Goal: Transaction & Acquisition: Book appointment/travel/reservation

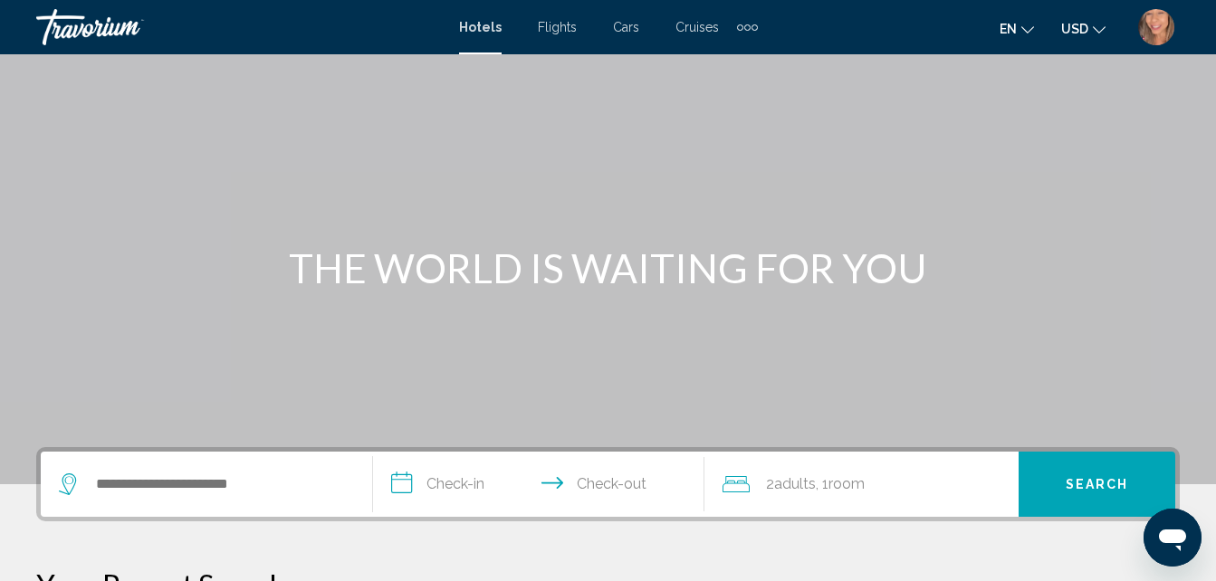
scroll to position [91, 0]
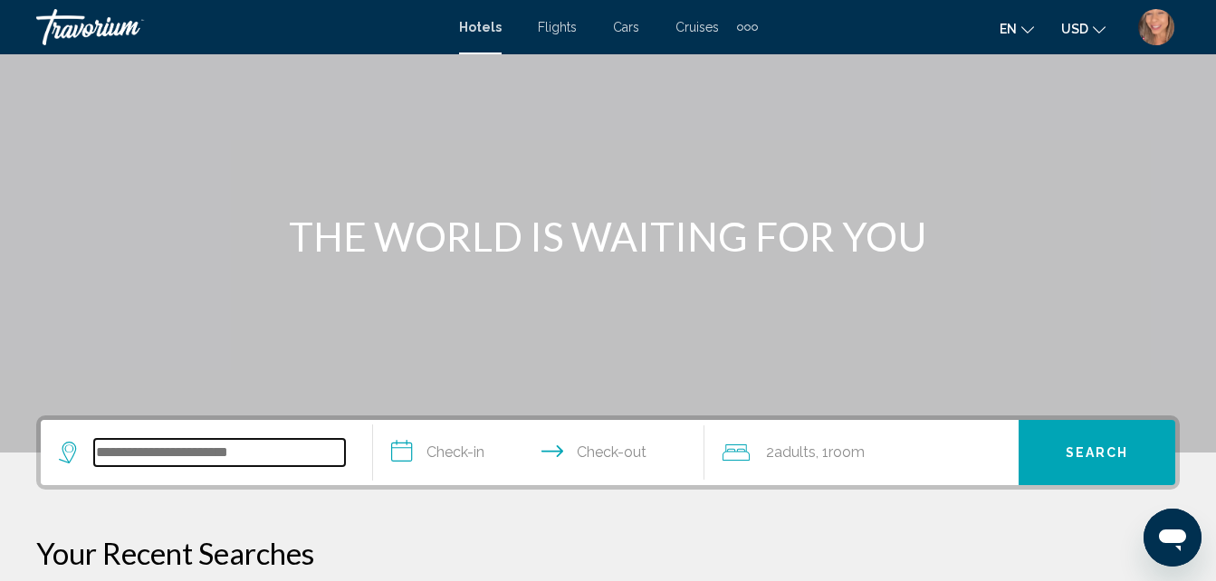
click at [142, 445] on input "Search widget" at bounding box center [219, 452] width 251 height 27
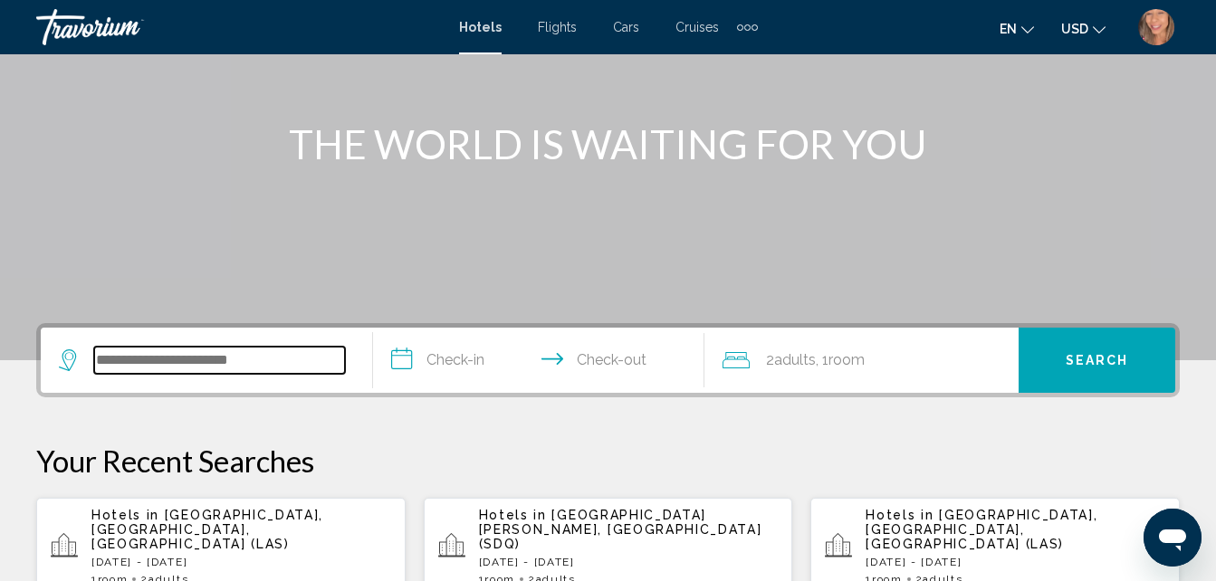
scroll to position [447, 0]
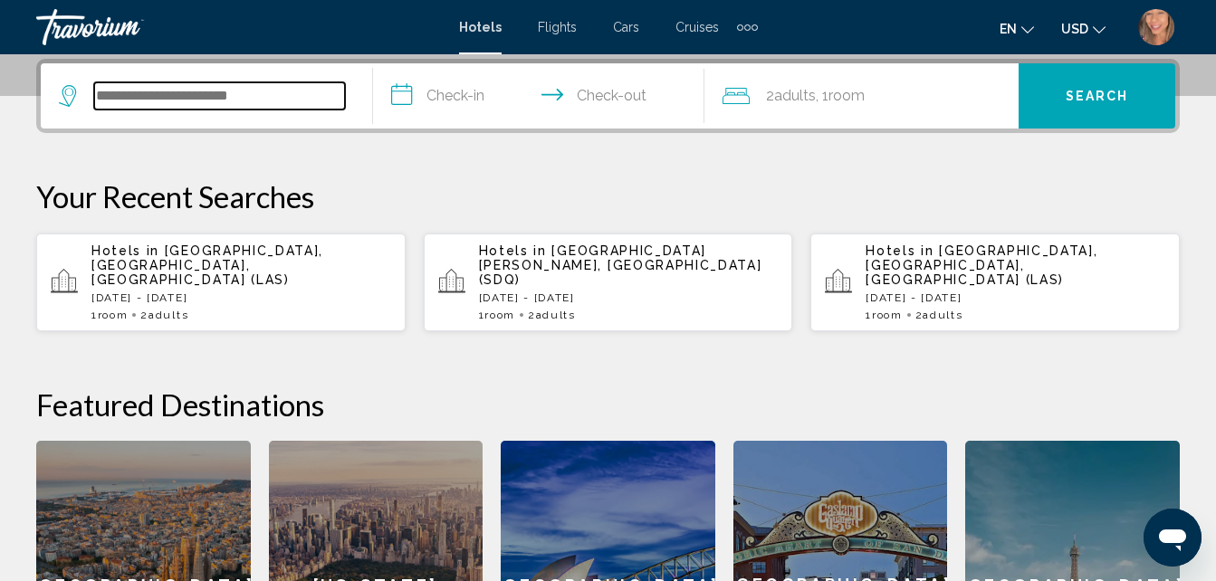
click at [248, 90] on input "Search widget" at bounding box center [219, 95] width 251 height 27
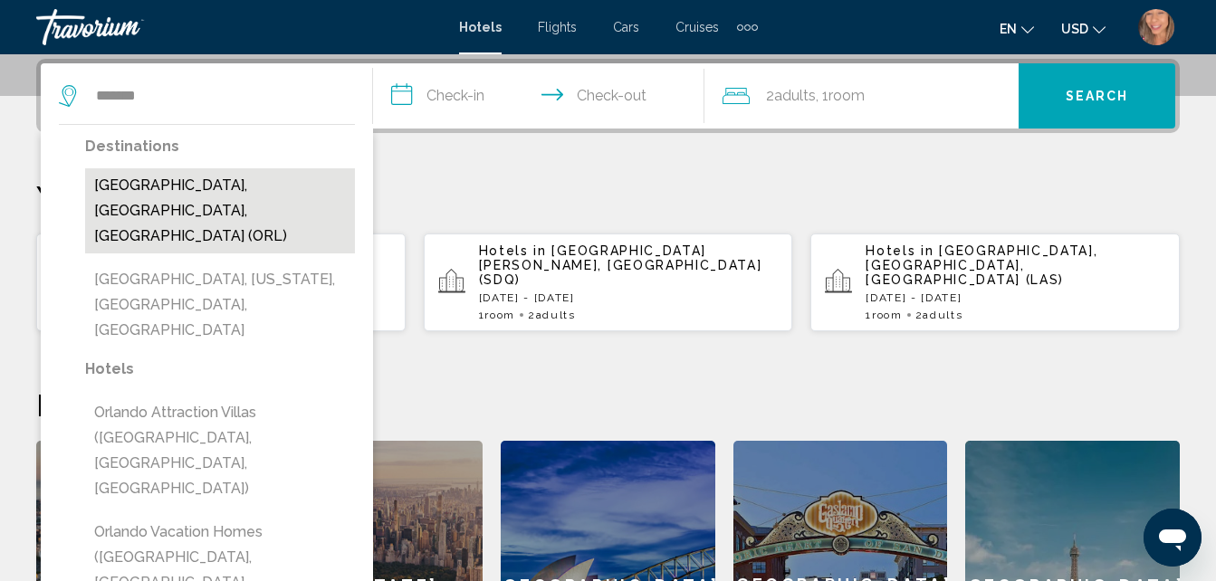
click at [213, 184] on button "[GEOGRAPHIC_DATA], [GEOGRAPHIC_DATA], [GEOGRAPHIC_DATA] (ORL)" at bounding box center [220, 210] width 270 height 85
type input "**********"
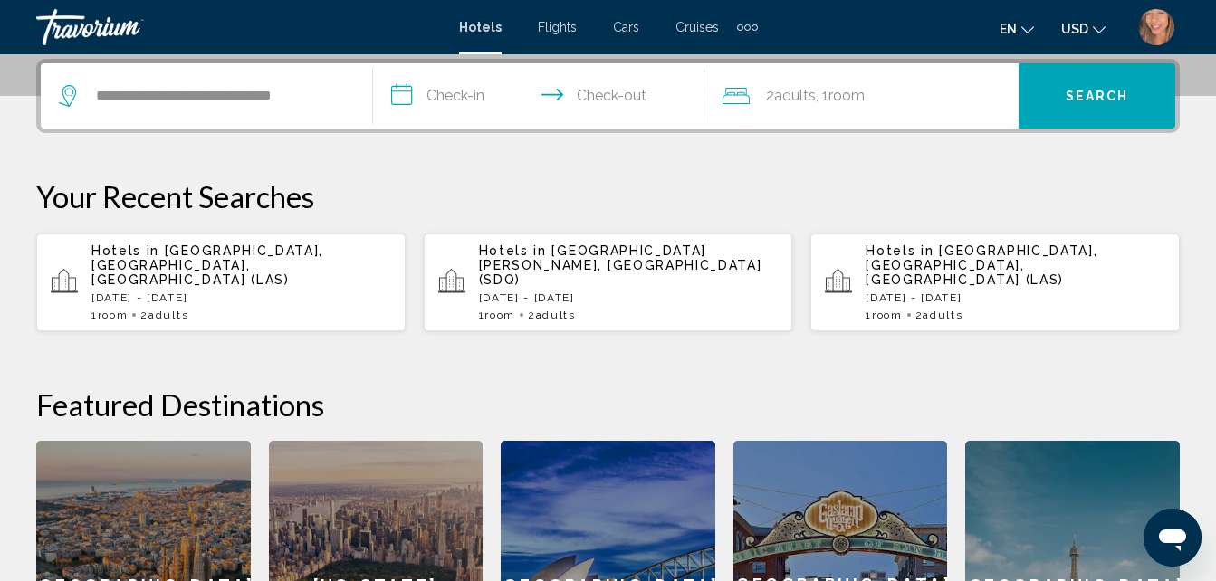
click at [455, 90] on input "**********" at bounding box center [543, 98] width 340 height 71
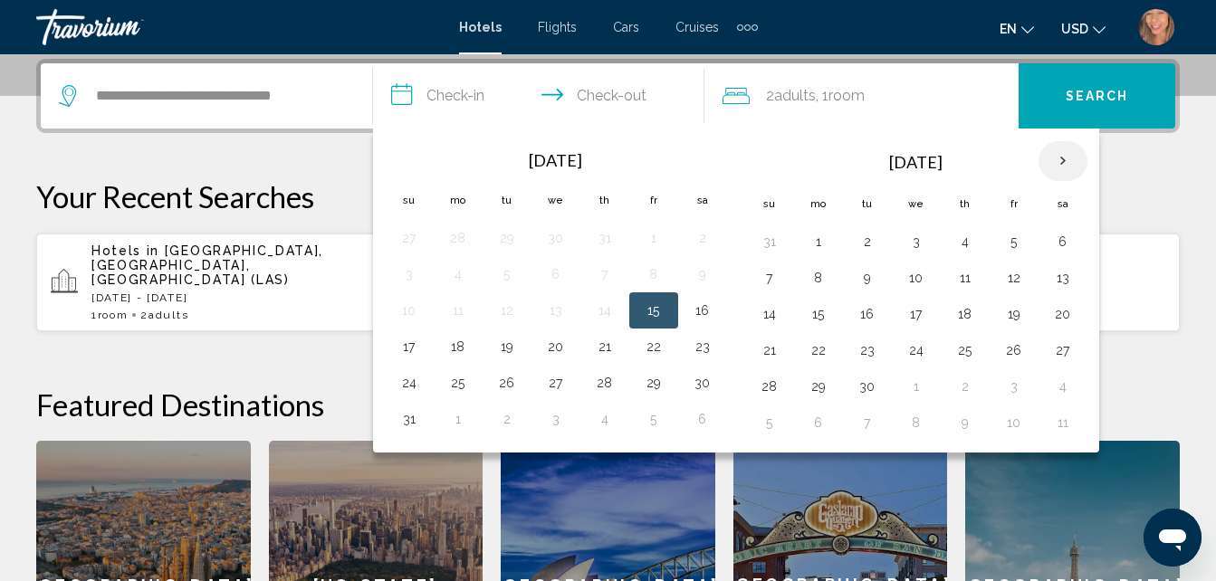
click at [1060, 170] on th "Next month" at bounding box center [1063, 161] width 49 height 40
click at [968, 280] on button "11" at bounding box center [965, 277] width 29 height 25
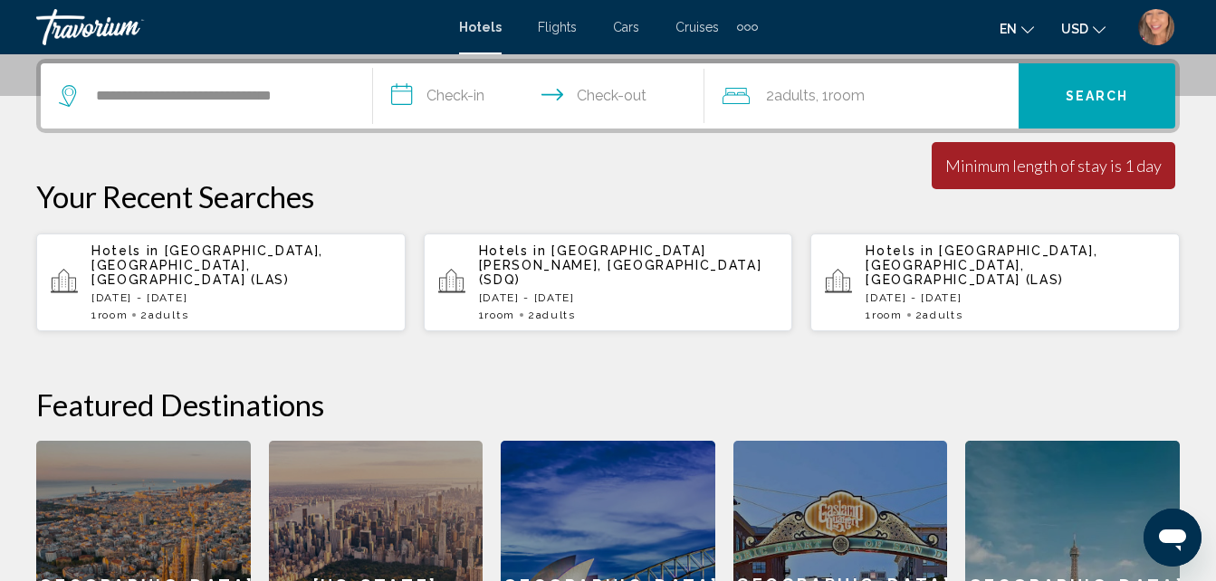
click at [466, 100] on input "**********" at bounding box center [543, 98] width 340 height 71
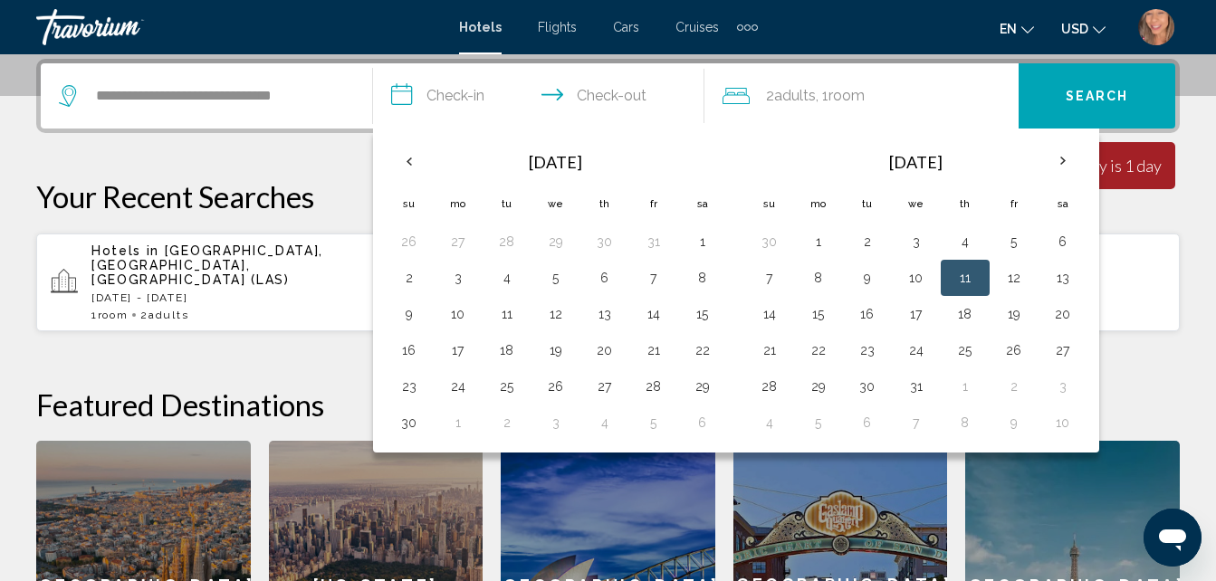
click at [959, 277] on button "11" at bounding box center [965, 277] width 29 height 25
click at [753, 321] on td "14" at bounding box center [769, 314] width 49 height 36
click at [767, 313] on button "14" at bounding box center [769, 314] width 29 height 25
type input "**********"
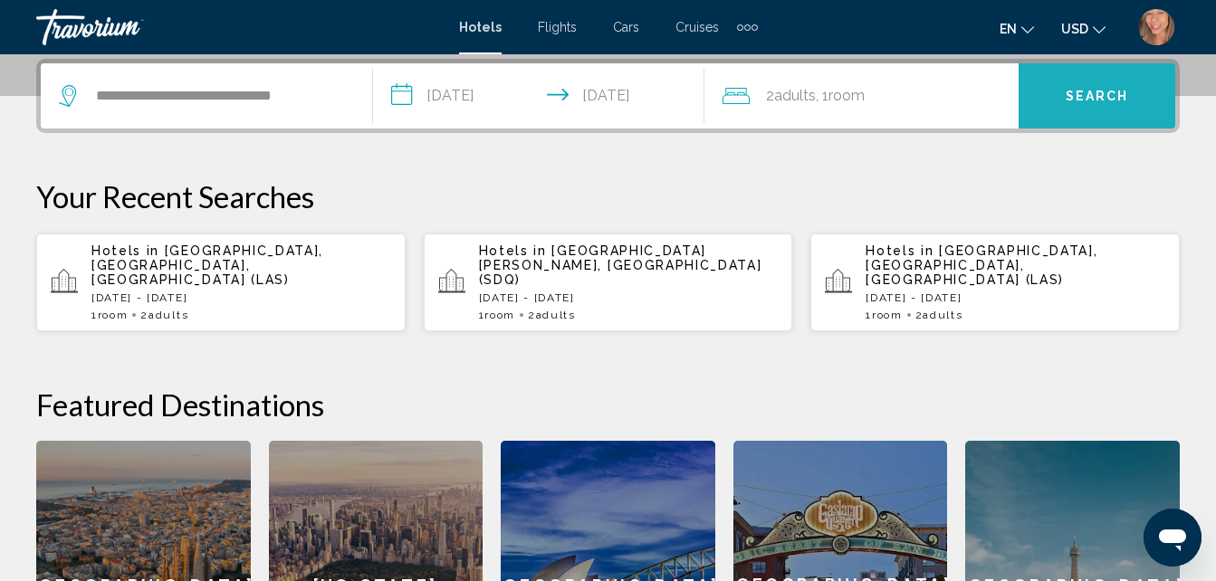
click at [1079, 94] on span "Search" at bounding box center [1097, 97] width 63 height 14
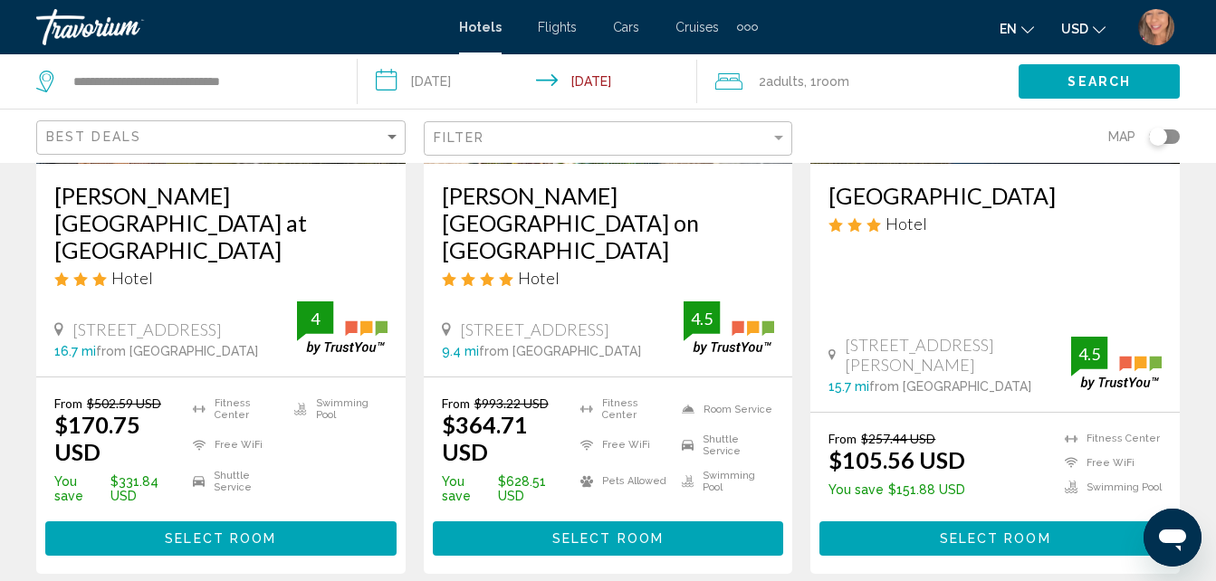
scroll to position [344, 0]
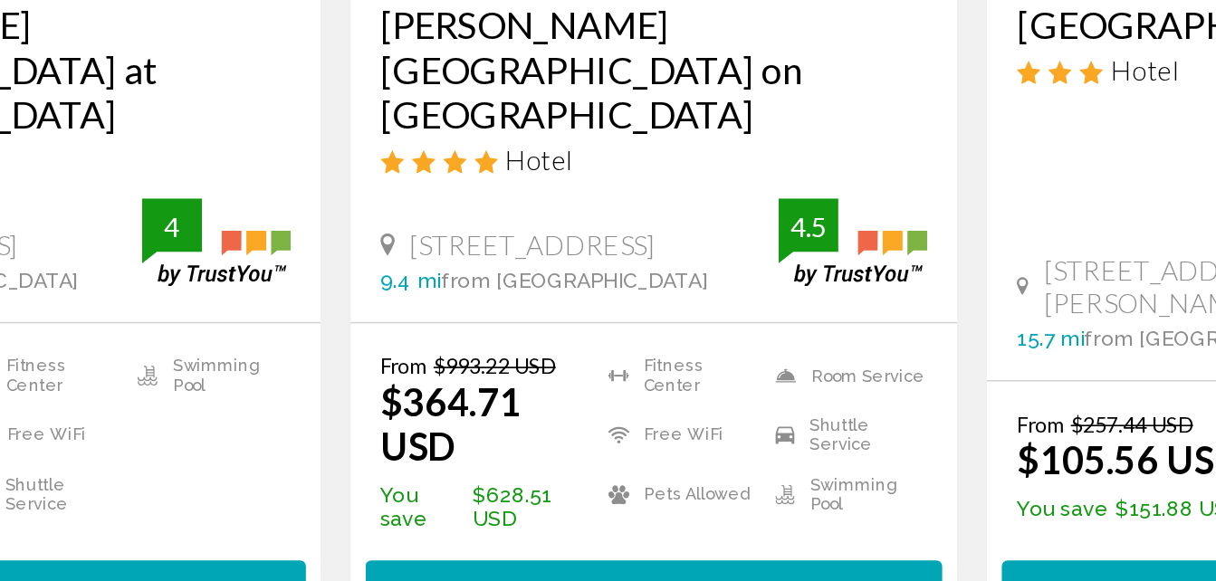
click at [809, 316] on app-hotels-search-item "Save up to 59% [GEOGRAPHIC_DATA] Hotel [STREET_ADDRESS][PERSON_NAME] 15.7 mi fr…" at bounding box center [995, 232] width 388 height 700
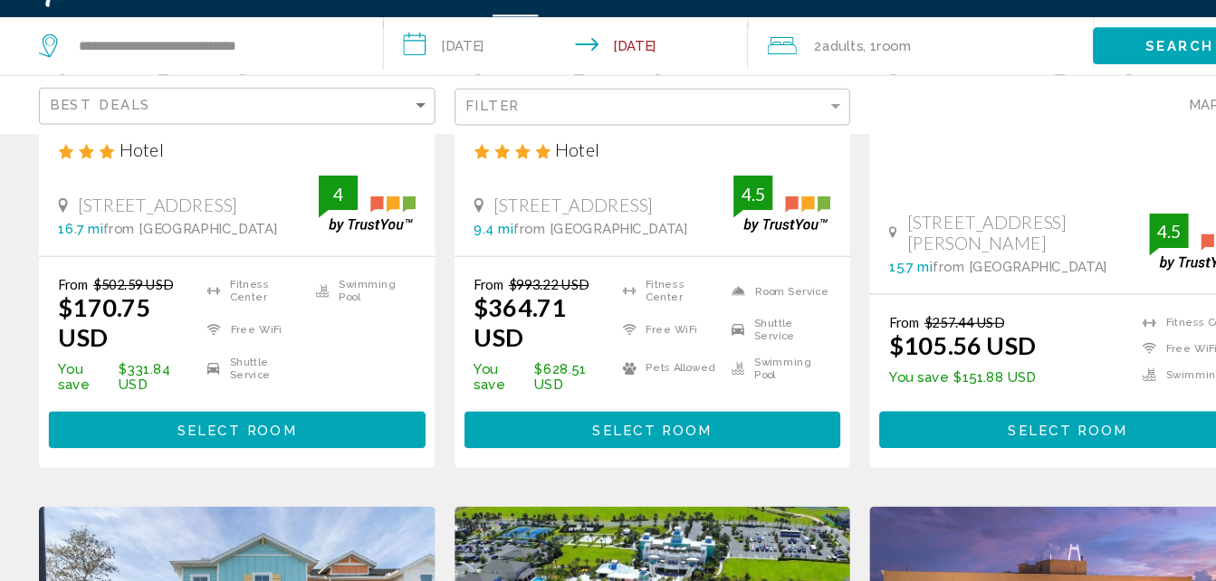
scroll to position [475, 0]
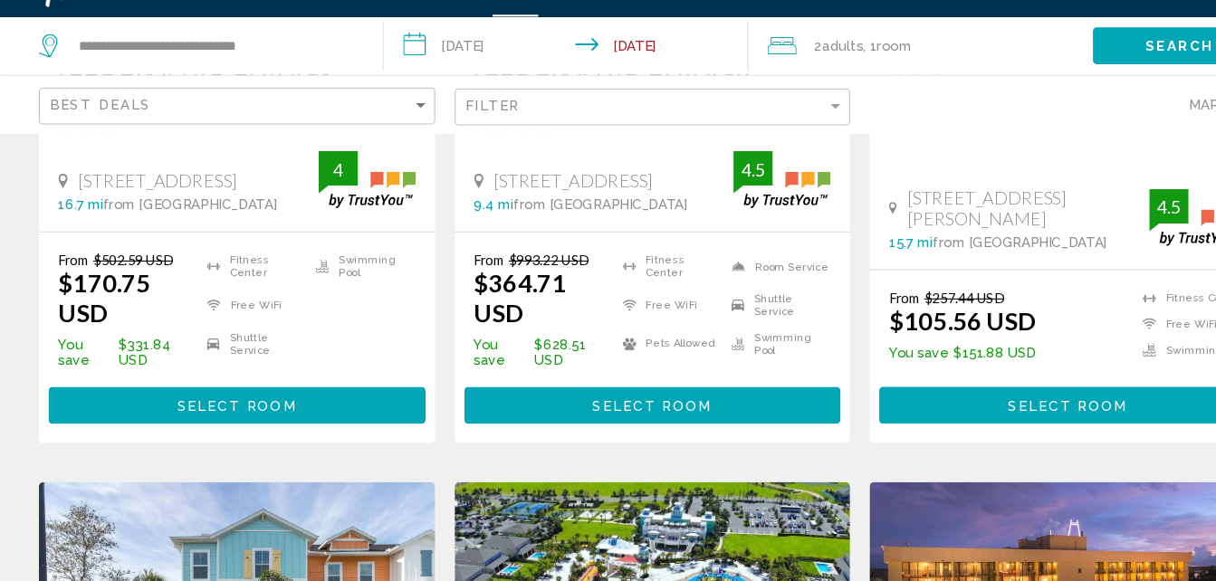
click at [623, 122] on div "Filter" at bounding box center [611, 139] width 354 height 34
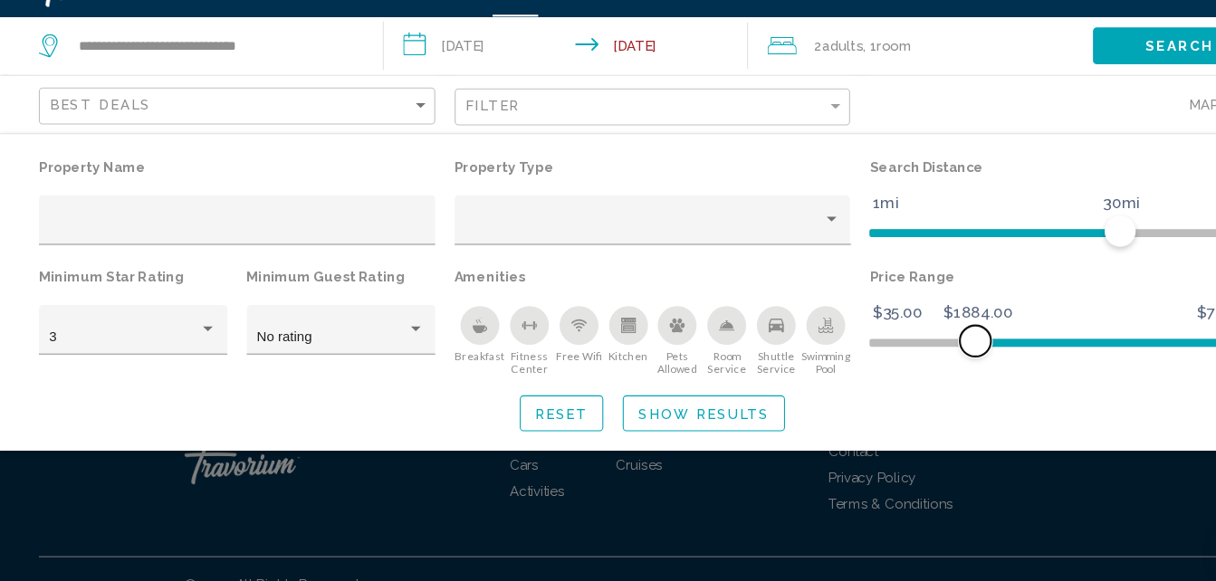
scroll to position [619, 0]
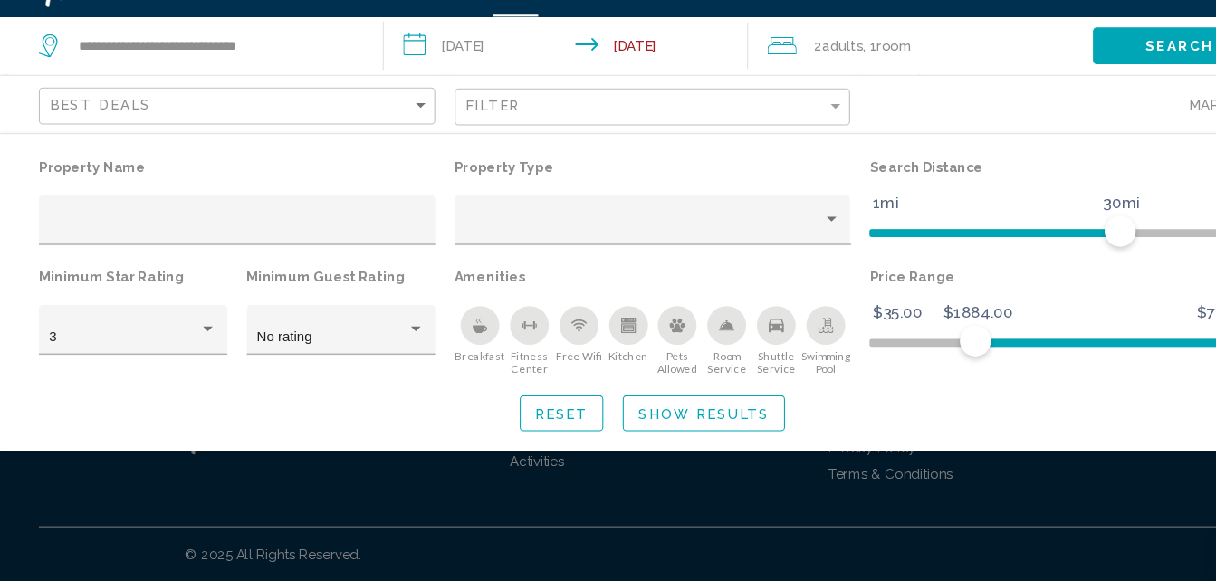
click at [876, 503] on div "Search widget" at bounding box center [608, 427] width 1216 height 310
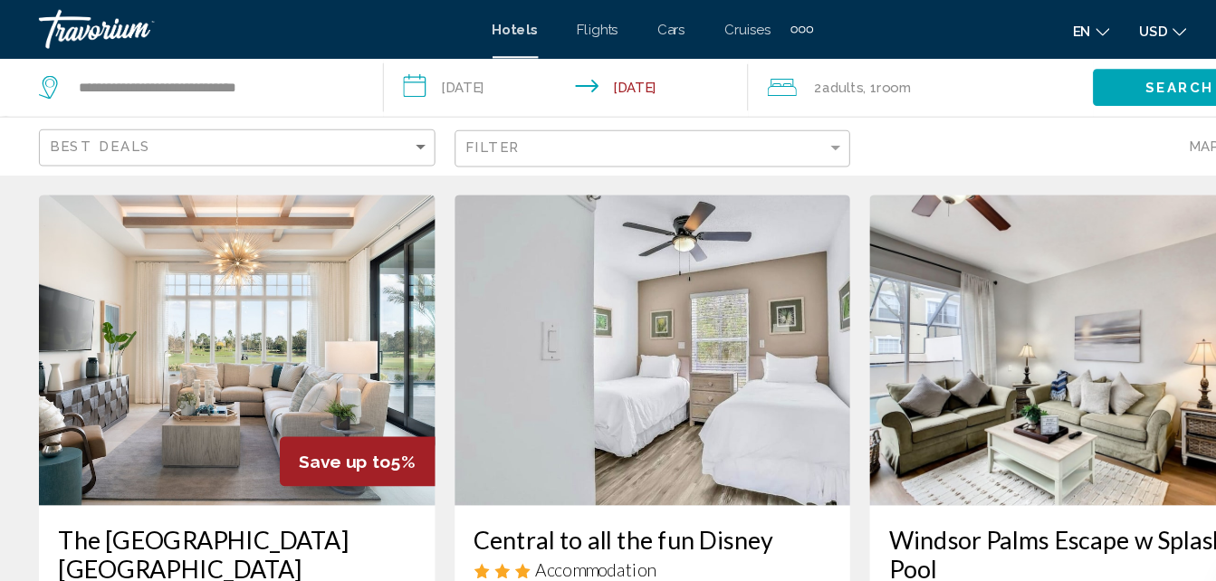
scroll to position [0, 0]
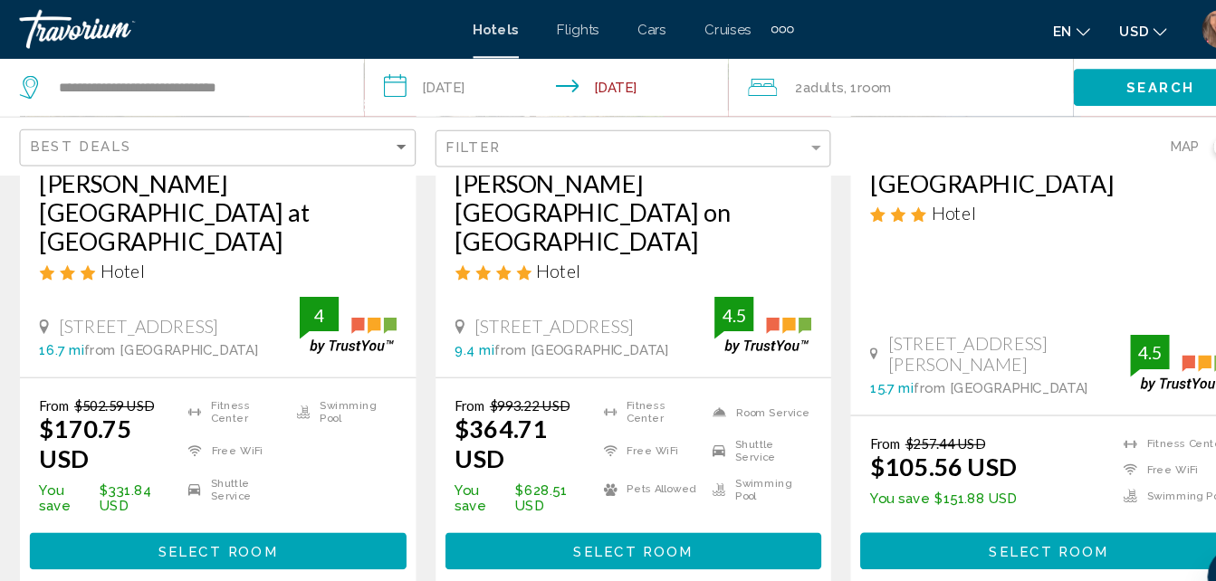
scroll to position [310, 0]
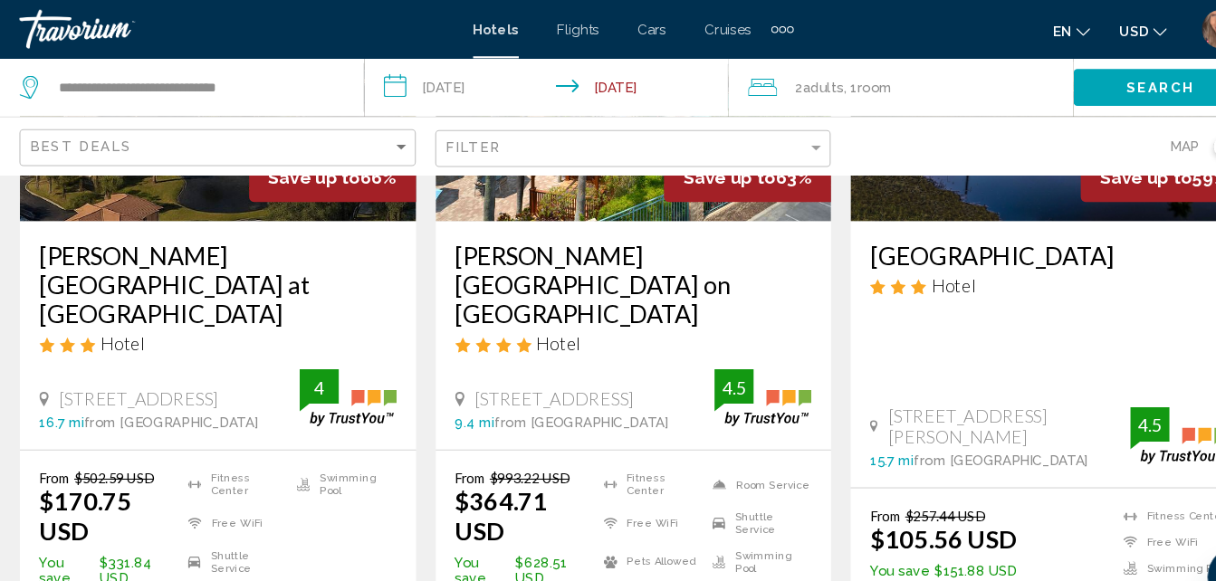
click at [606, 266] on h3 "[PERSON_NAME][GEOGRAPHIC_DATA] on [GEOGRAPHIC_DATA]" at bounding box center [608, 266] width 333 height 82
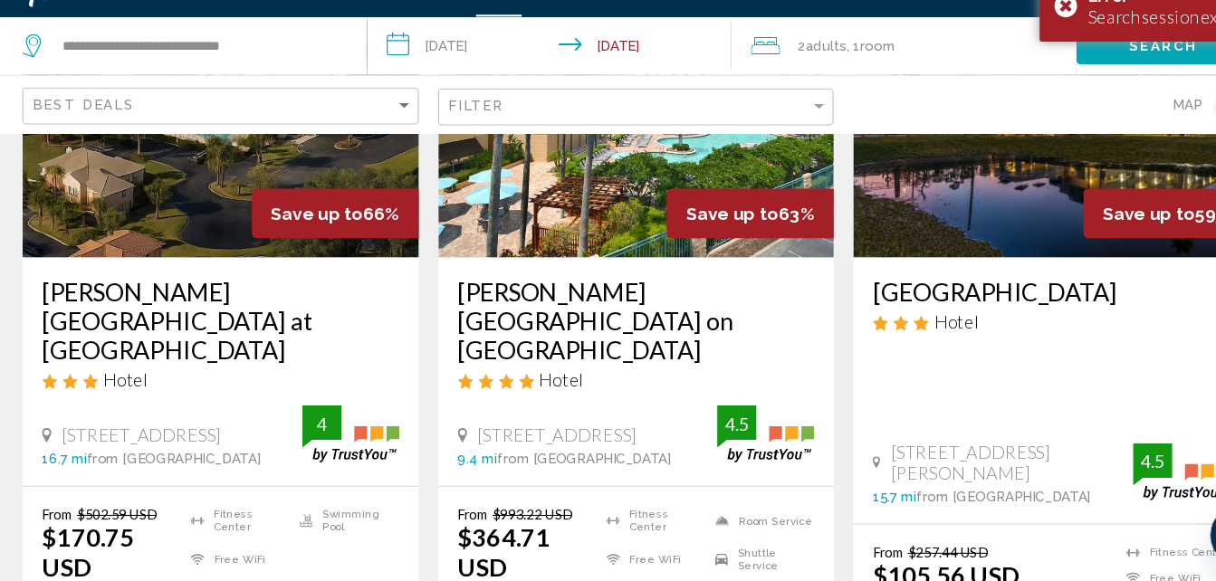
scroll to position [244, 0]
